Goal: Information Seeking & Learning: Learn about a topic

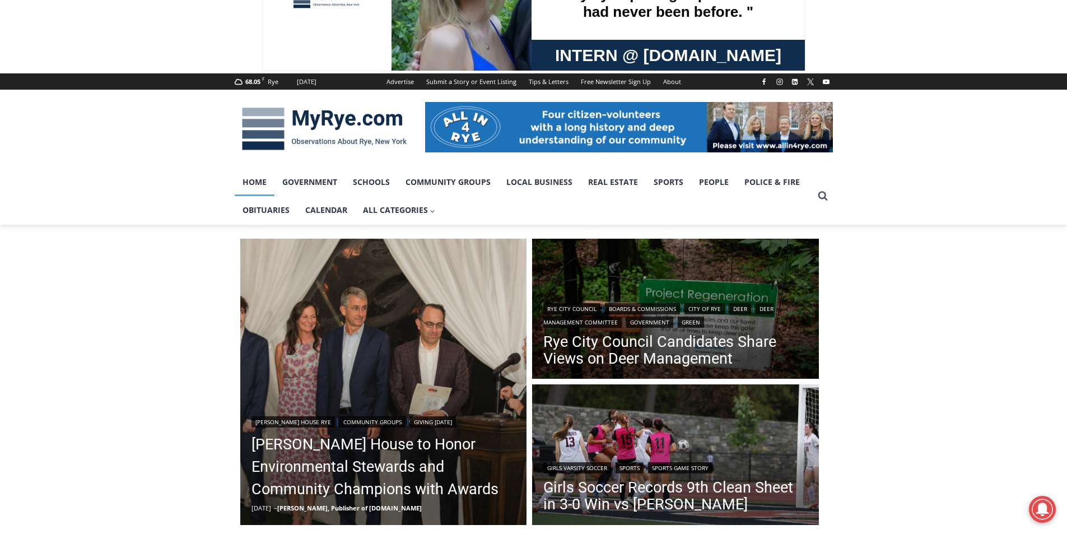
scroll to position [168, 0]
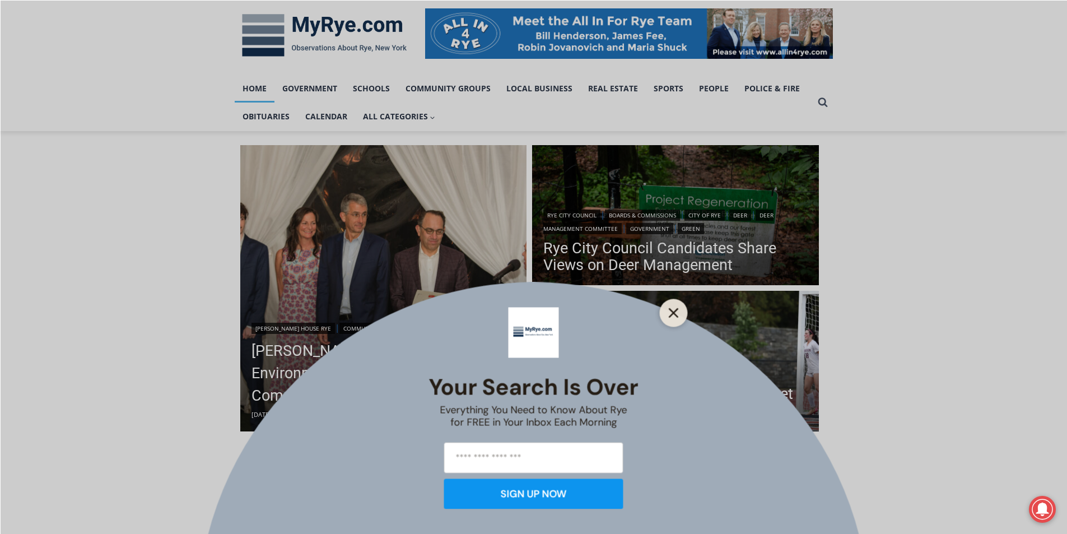
click at [681, 311] on button "Close" at bounding box center [674, 313] width 16 height 16
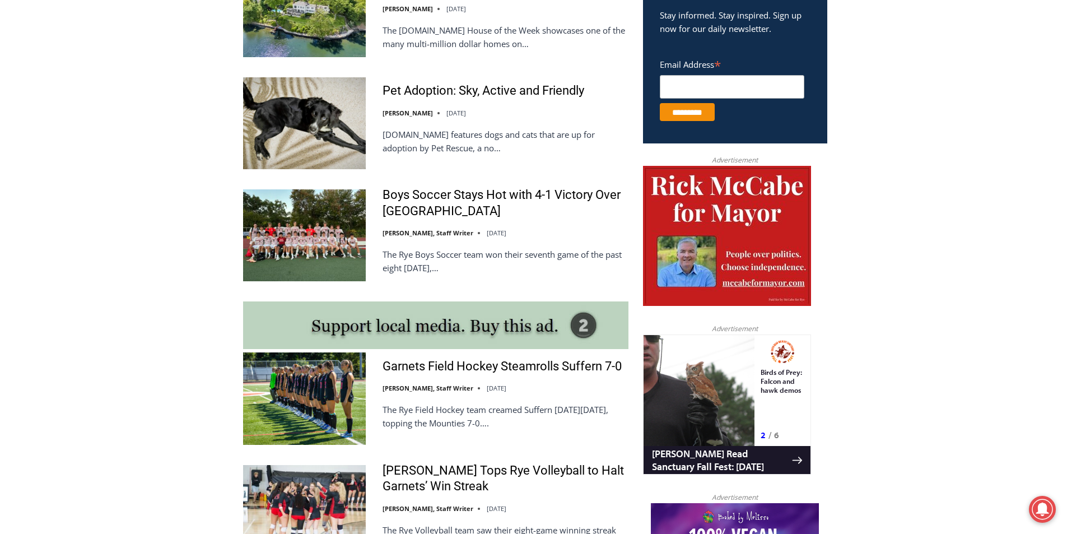
scroll to position [728, 0]
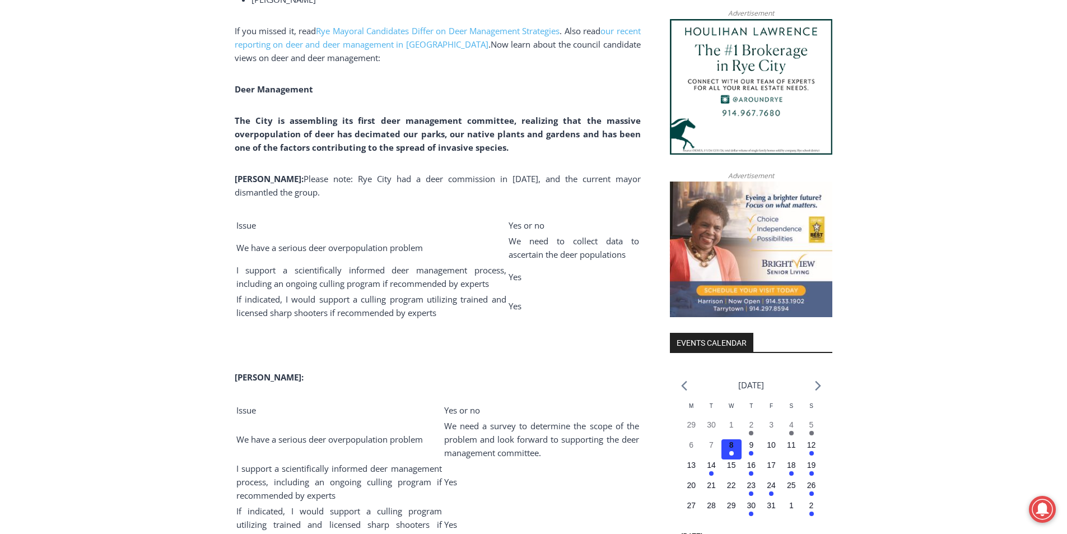
scroll to position [1120, 0]
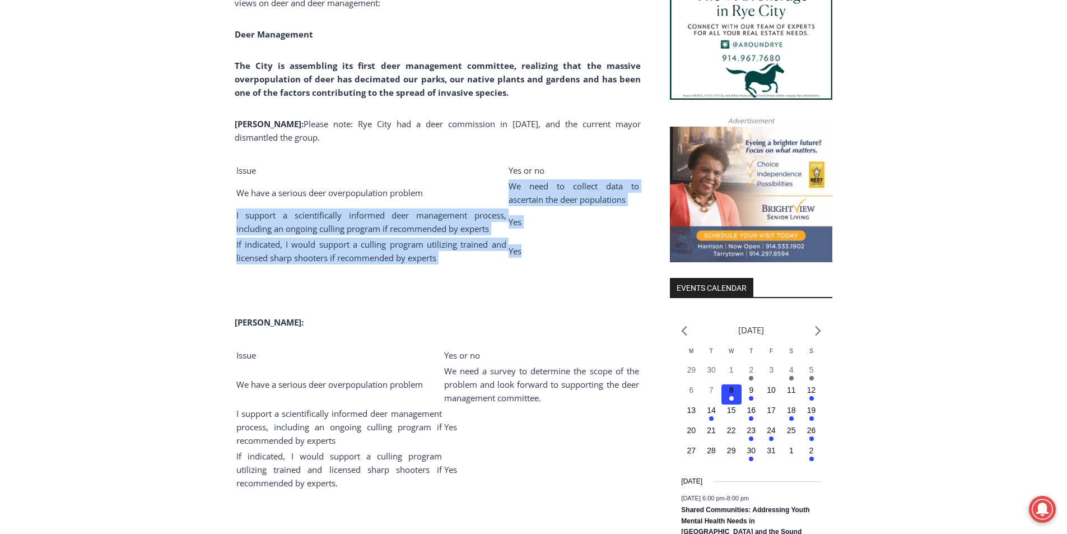
drag, startPoint x: 510, startPoint y: 186, endPoint x: 603, endPoint y: 267, distance: 123.5
click at [603, 265] on tbody "Issue Yes or no We have a serious deer overpopulation problem We need to collec…" at bounding box center [438, 214] width 404 height 102
click at [603, 265] on td "Yes" at bounding box center [574, 251] width 132 height 28
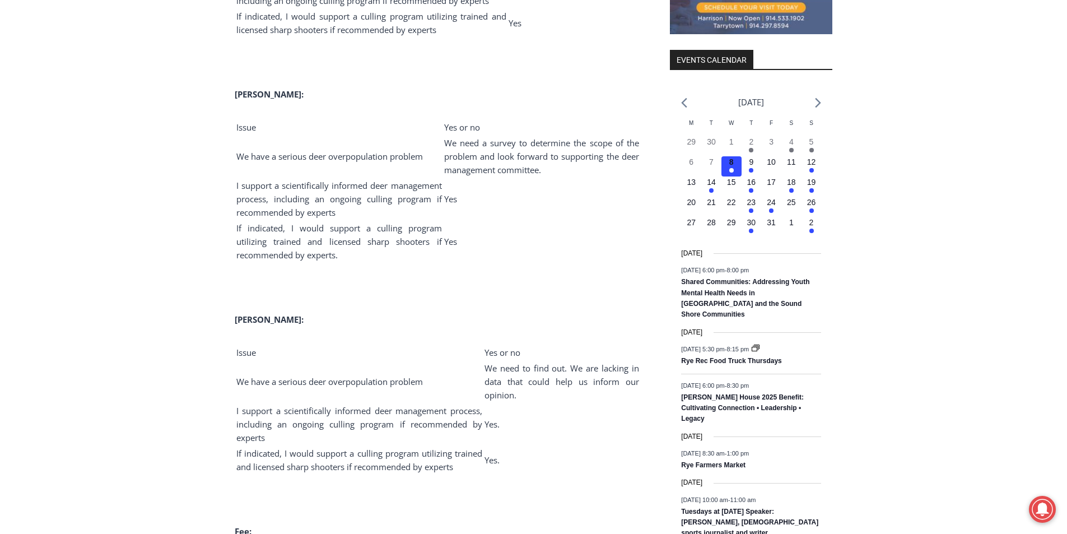
scroll to position [1401, 0]
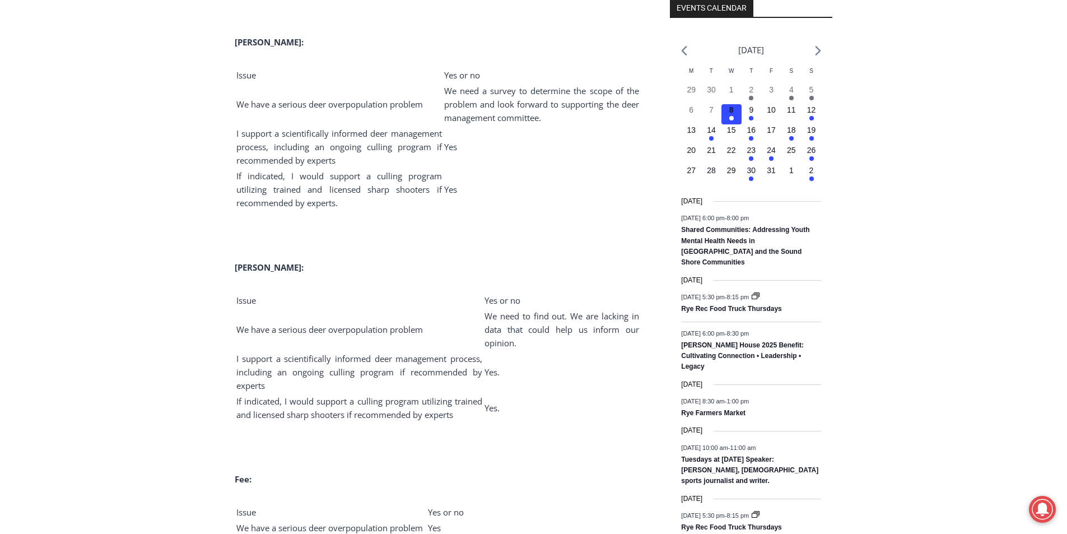
click at [489, 109] on span "We need a survey to determine the scope of the problem and look forward to supp…" at bounding box center [541, 104] width 195 height 38
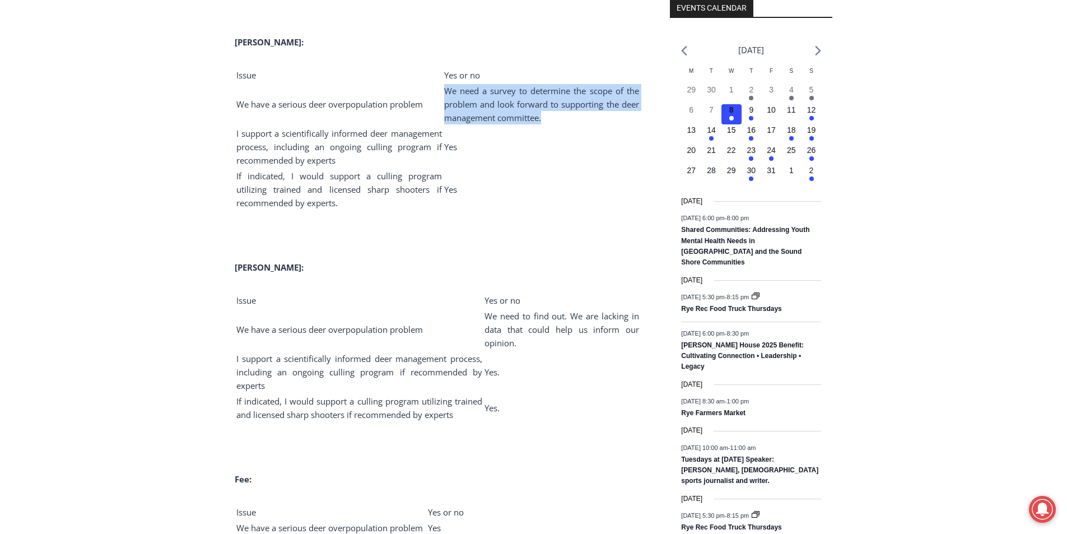
click at [489, 109] on span "We need a survey to determine the scope of the problem and look forward to supp…" at bounding box center [541, 104] width 195 height 38
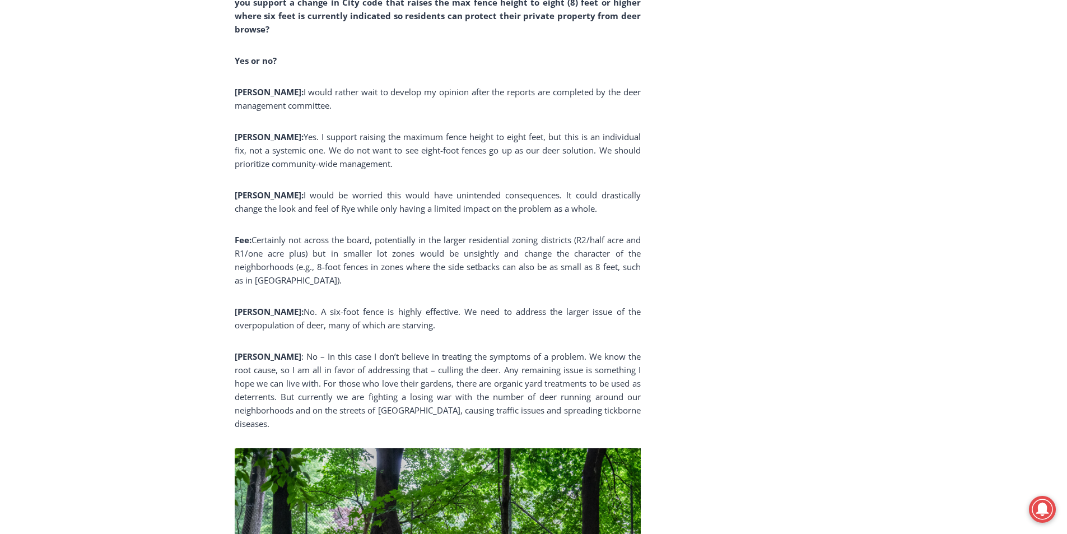
scroll to position [2577, 0]
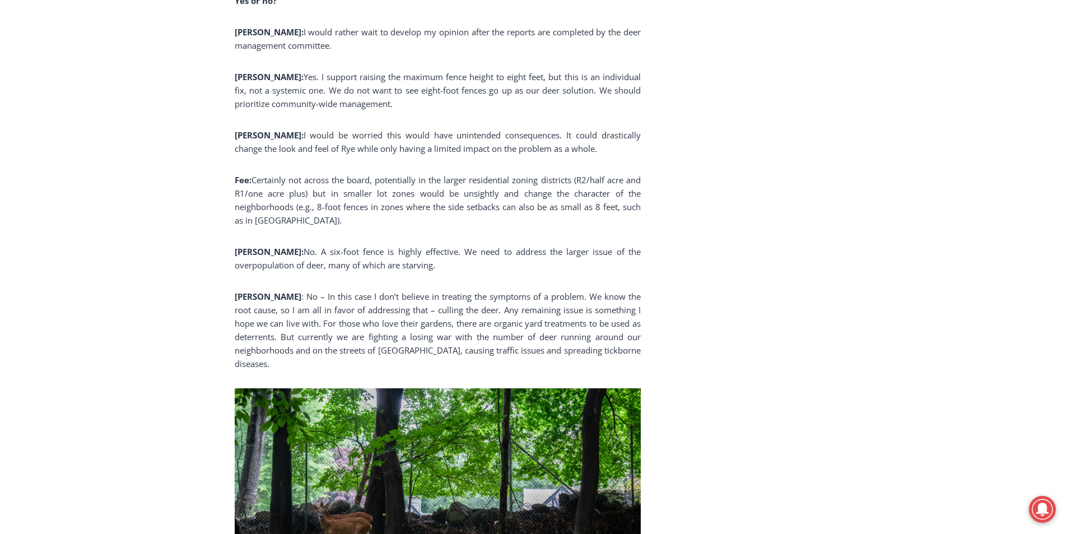
click at [315, 176] on p "Fee: Certainly not across the board, potentially in the larger residential zoni…" at bounding box center [438, 200] width 406 height 54
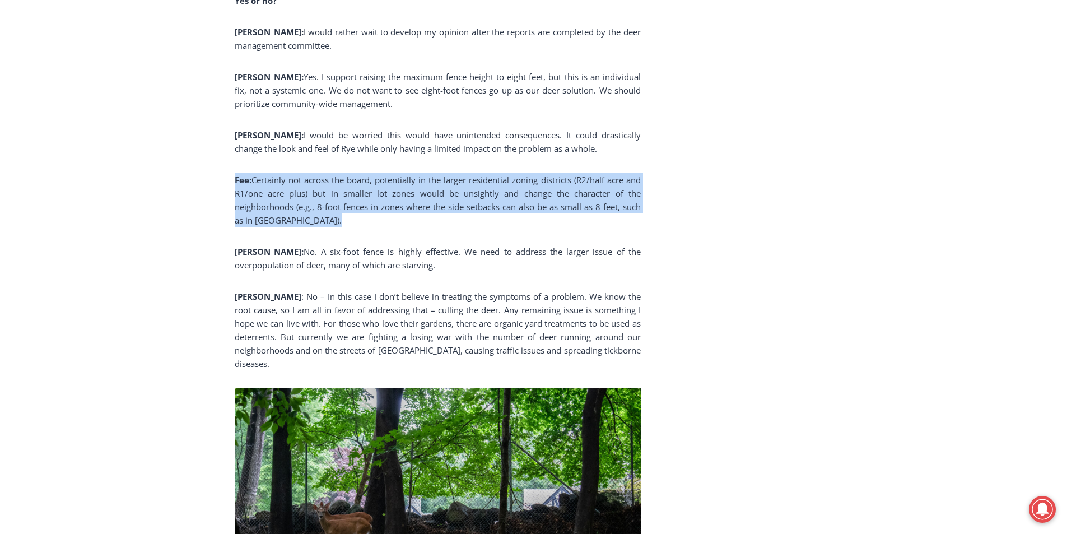
click at [315, 176] on p "Fee: Certainly not across the board, potentially in the larger residential zoni…" at bounding box center [438, 200] width 406 height 54
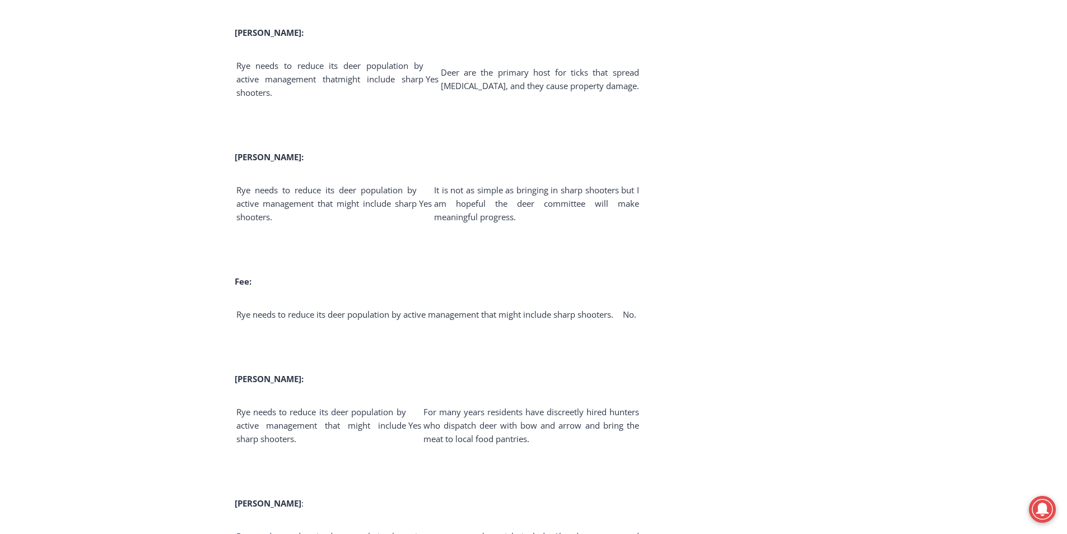
scroll to position [3417, 0]
click at [266, 182] on span "Rye needs to reduce its deer population by active management that might include…" at bounding box center [326, 201] width 181 height 38
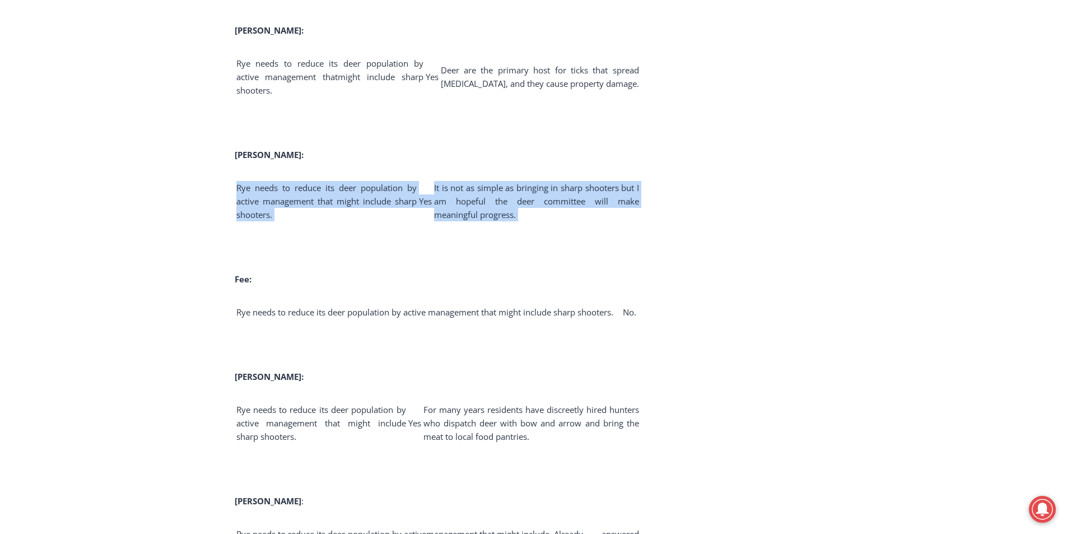
drag, startPoint x: 266, startPoint y: 169, endPoint x: 560, endPoint y: 184, distance: 294.5
click at [560, 184] on tr "Rye needs to reduce its deer population by active management that might include…" at bounding box center [438, 200] width 404 height 41
click at [513, 182] on span "It is not as simple as bringing in sharp shooters but I am hopeful the deer com…" at bounding box center [536, 201] width 205 height 38
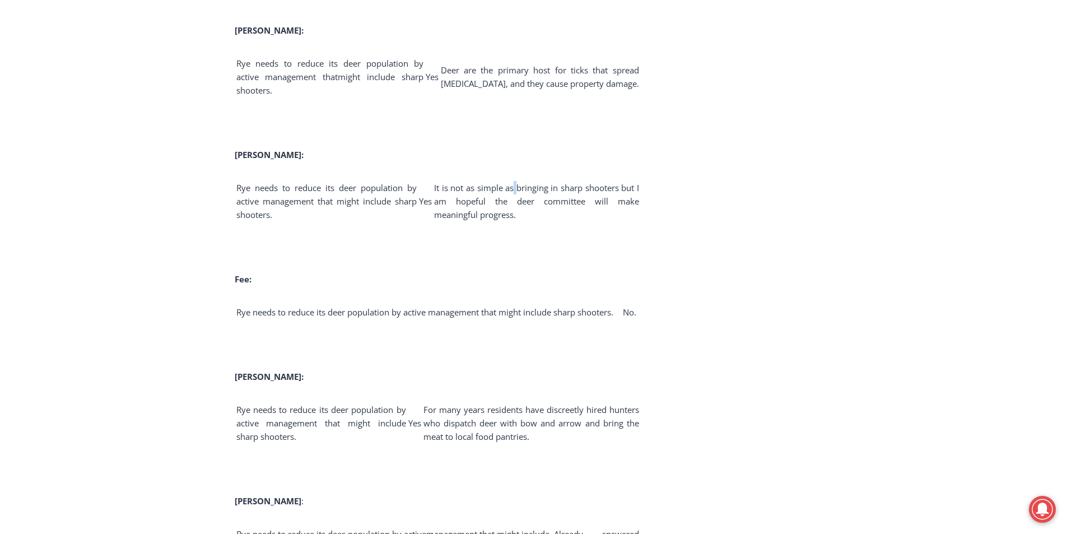
click at [513, 182] on span "It is not as simple as bringing in sharp shooters but I am hopeful the deer com…" at bounding box center [536, 201] width 205 height 38
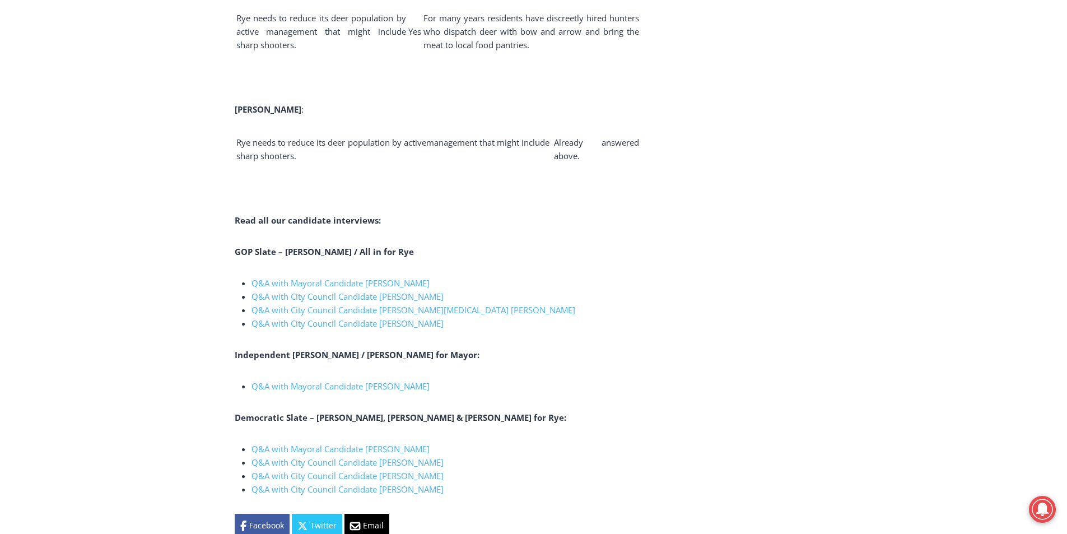
scroll to position [3810, 0]
